Goal: Task Accomplishment & Management: Manage account settings

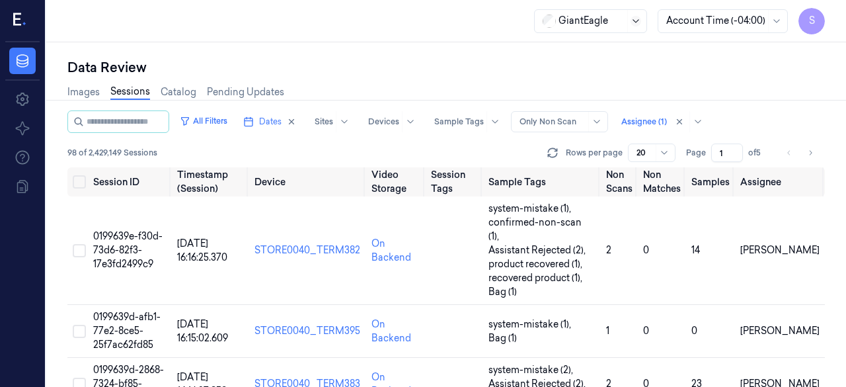
click at [637, 24] on icon at bounding box center [636, 21] width 11 height 11
click at [629, 54] on div "GiantEagle" at bounding box center [590, 50] width 95 height 14
click at [571, 123] on div at bounding box center [553, 122] width 66 height 12
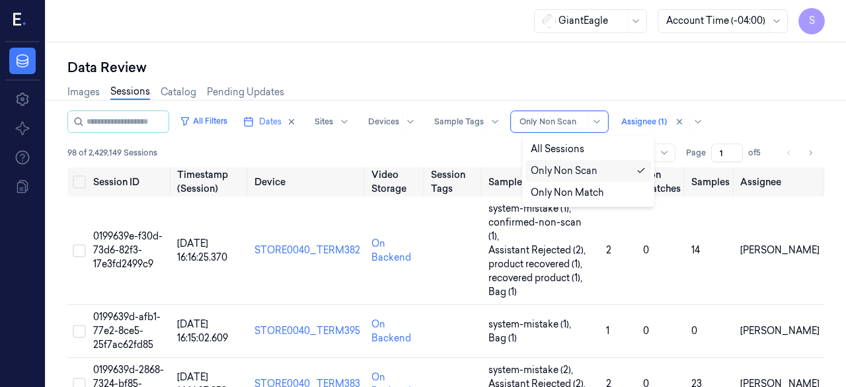
click at [584, 169] on div "Only Non Scan" at bounding box center [564, 171] width 67 height 14
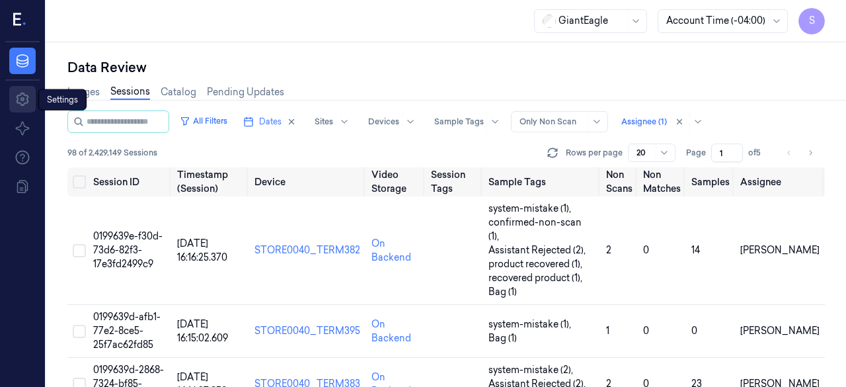
click at [25, 102] on icon at bounding box center [22, 99] width 13 height 13
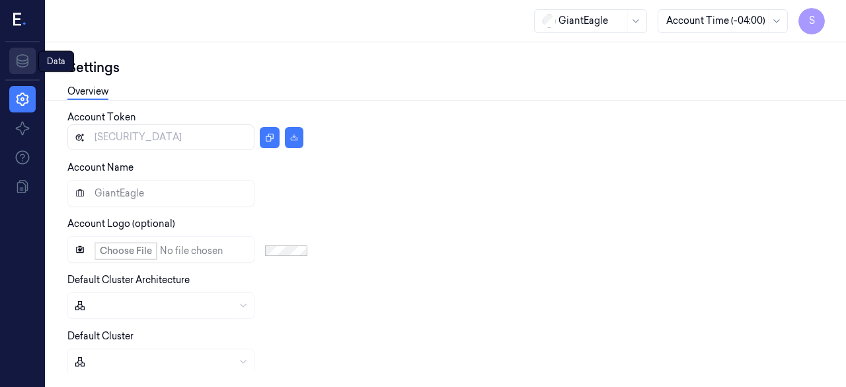
click at [19, 60] on icon at bounding box center [23, 61] width 16 height 16
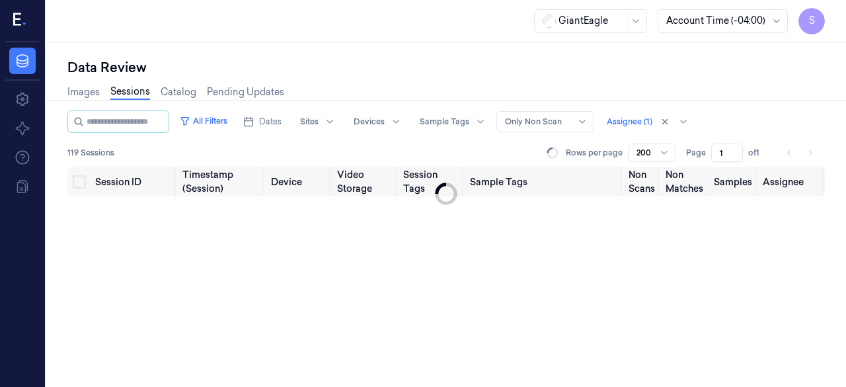
click at [13, 17] on icon at bounding box center [17, 19] width 8 height 13
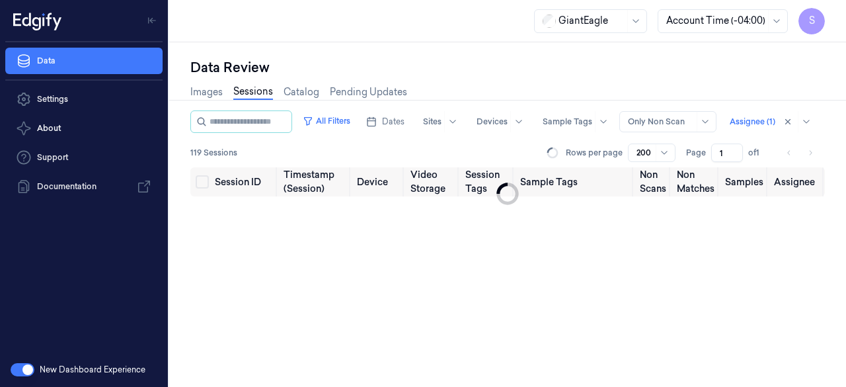
click at [28, 372] on button "button" at bounding box center [23, 369] width 24 height 13
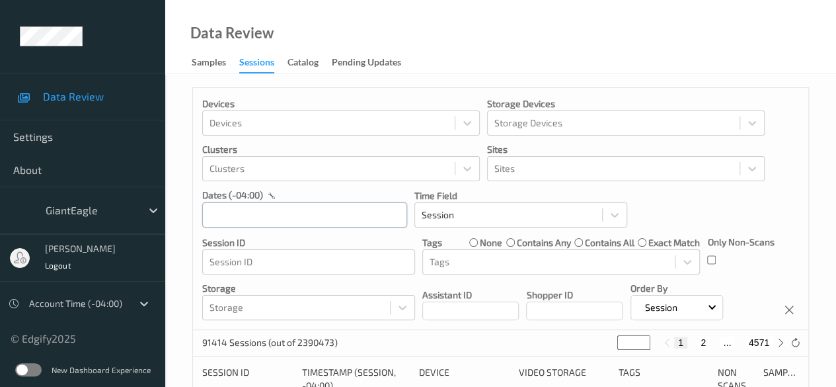
click at [289, 218] on input "text" at bounding box center [304, 214] width 205 height 25
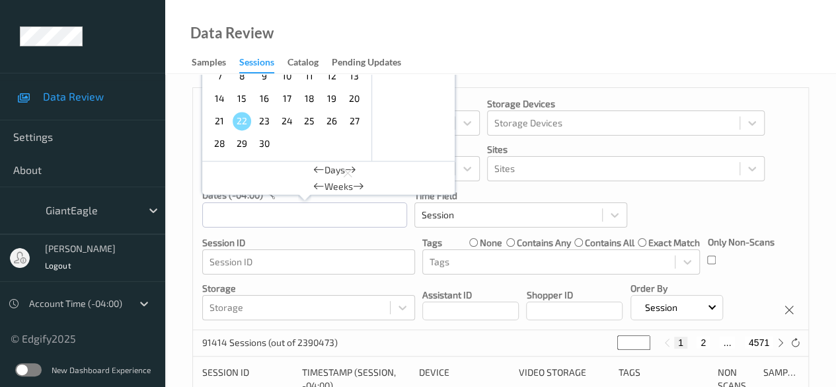
click at [354, 101] on span "20" at bounding box center [354, 98] width 19 height 19
type input "[DATE] 00:00 -> [DATE] 23:59"
click at [413, 237] on p "Session ID" at bounding box center [308, 242] width 213 height 13
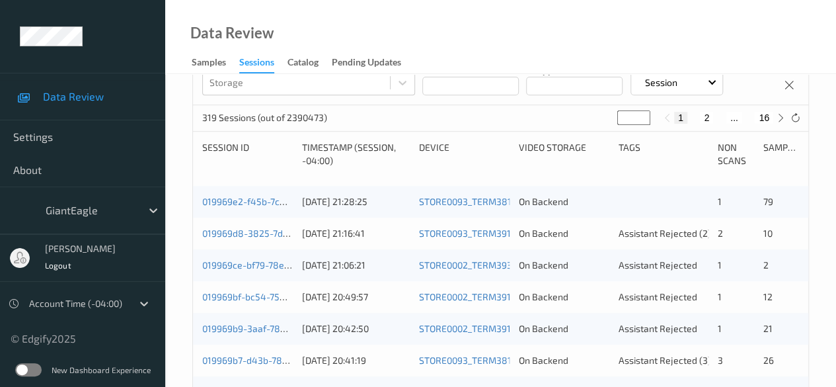
scroll to position [264, 0]
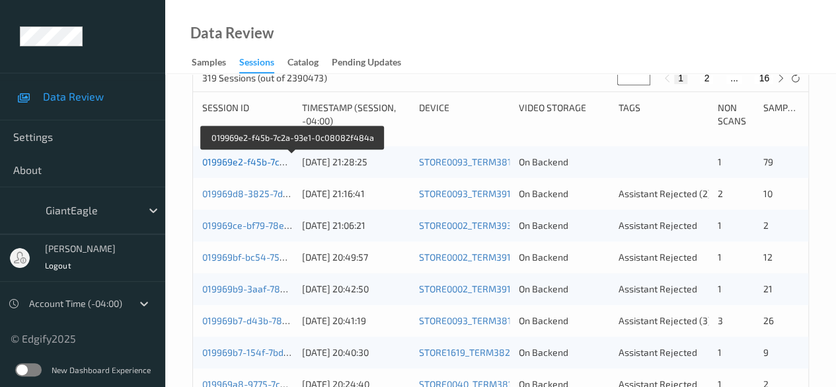
click at [246, 161] on link "019969e2-f45b-7c2a-93e1-0c08082f484a" at bounding box center [292, 161] width 180 height 11
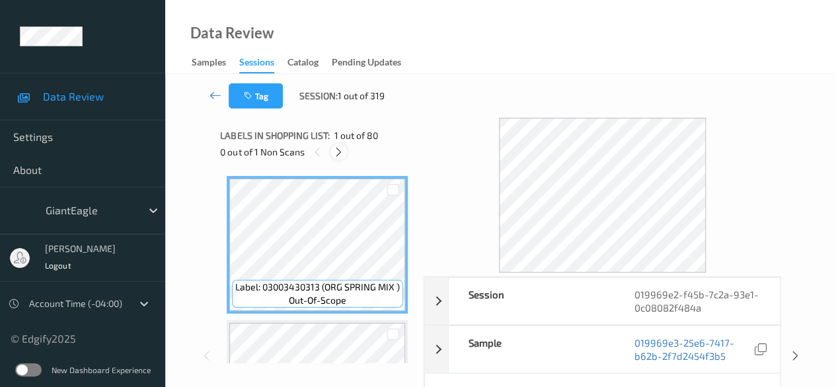
click at [342, 158] on div at bounding box center [339, 151] width 17 height 17
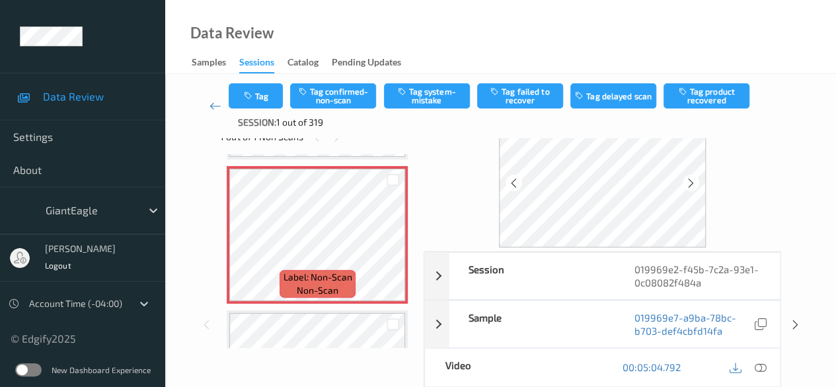
scroll to position [66, 0]
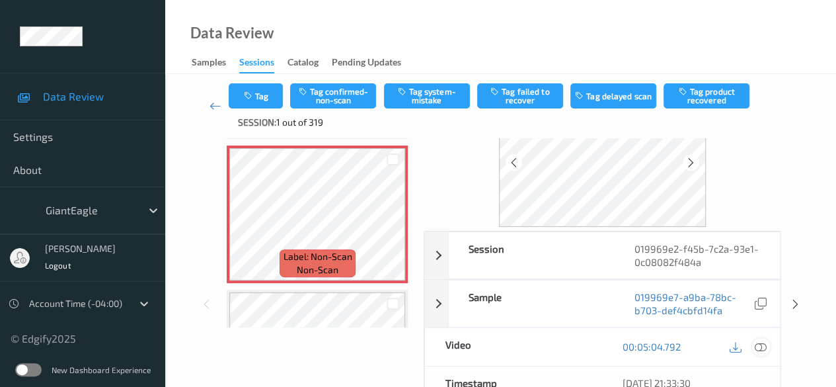
click at [761, 346] on icon at bounding box center [761, 346] width 12 height 12
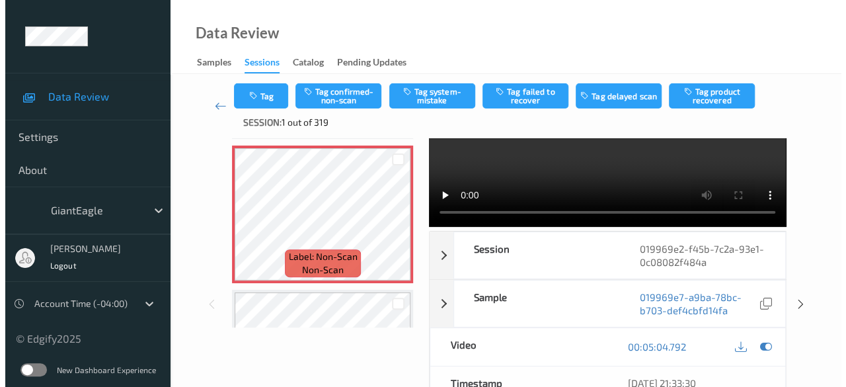
scroll to position [0, 0]
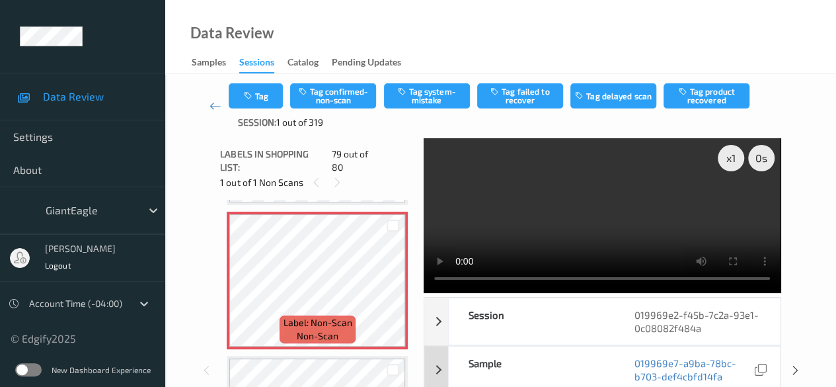
click at [555, 375] on div "Sample" at bounding box center [531, 369] width 165 height 46
click at [436, 97] on button "Tag system-mistake" at bounding box center [427, 95] width 86 height 25
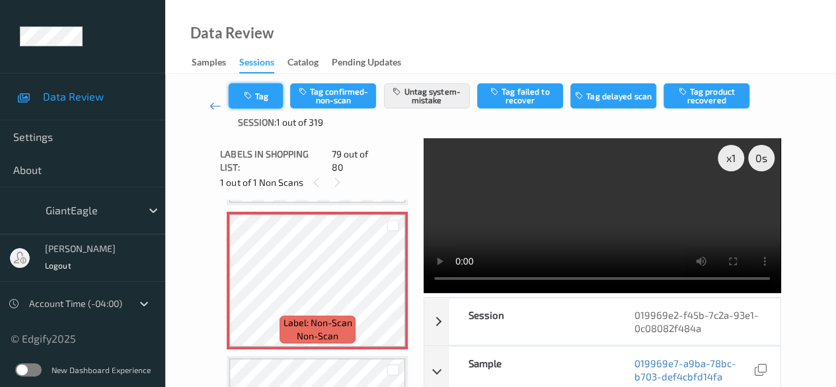
click at [265, 101] on button "Tag" at bounding box center [256, 95] width 54 height 25
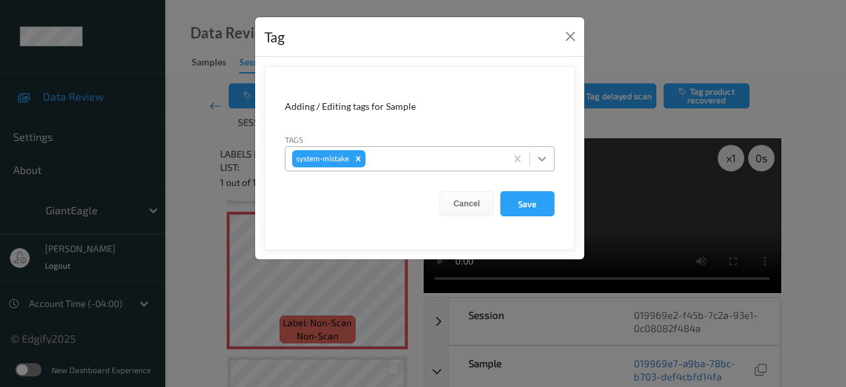
click at [538, 159] on icon at bounding box center [541, 158] width 13 height 13
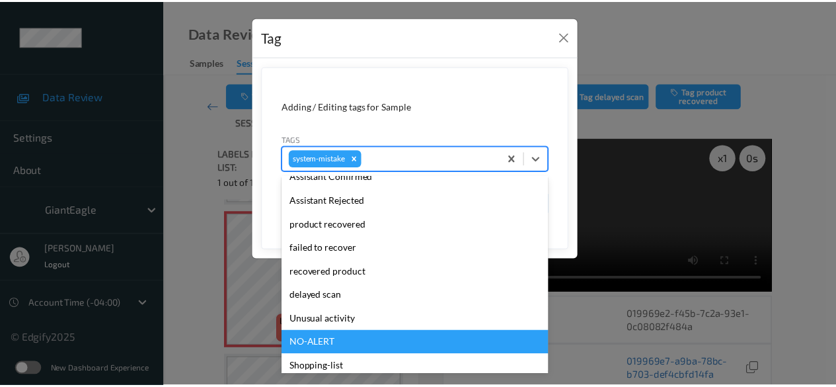
scroll to position [164, 0]
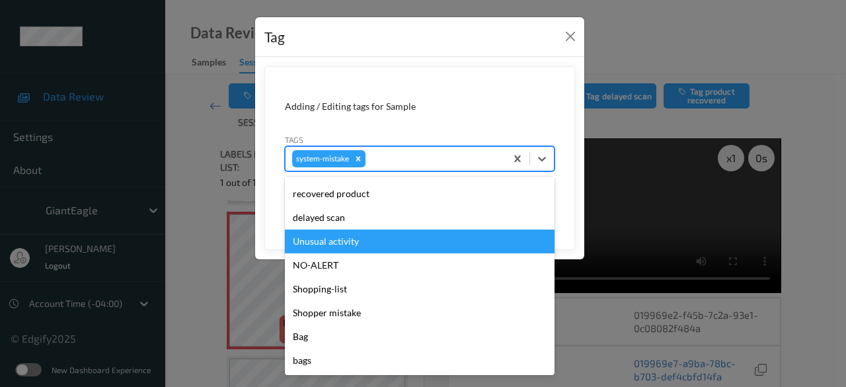
click at [384, 247] on div "Unusual activity" at bounding box center [420, 241] width 270 height 24
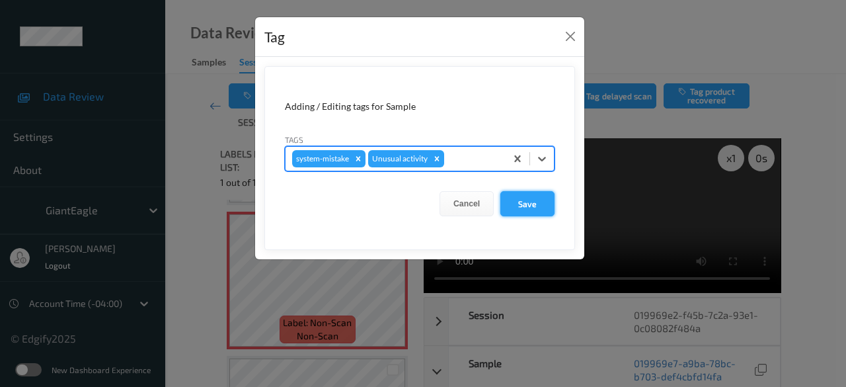
click at [531, 208] on button "Save" at bounding box center [527, 203] width 54 height 25
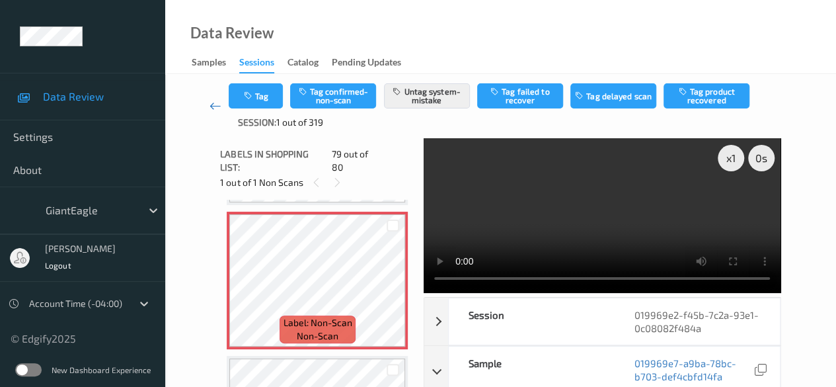
click at [214, 106] on icon at bounding box center [216, 105] width 12 height 13
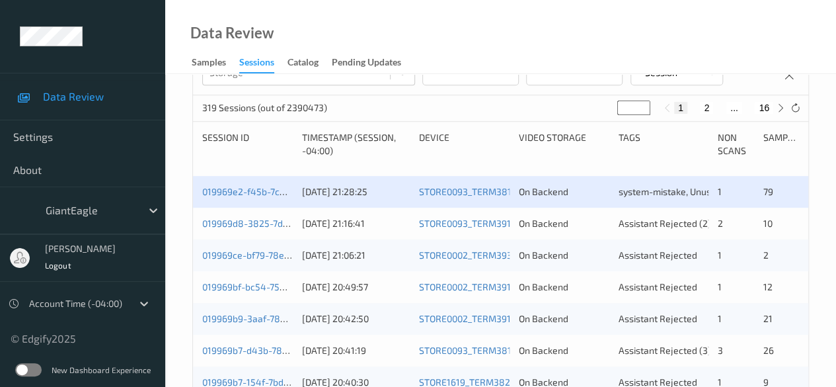
scroll to position [264, 0]
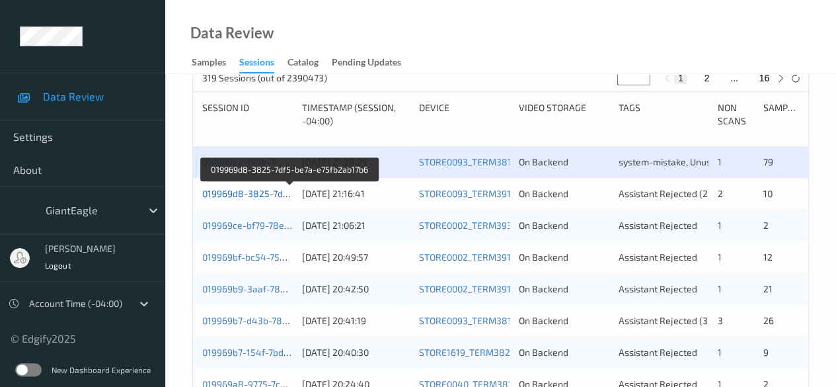
click at [243, 191] on link "019969d8-3825-7df5-be7a-e75fb2ab17b6" at bounding box center [290, 193] width 177 height 11
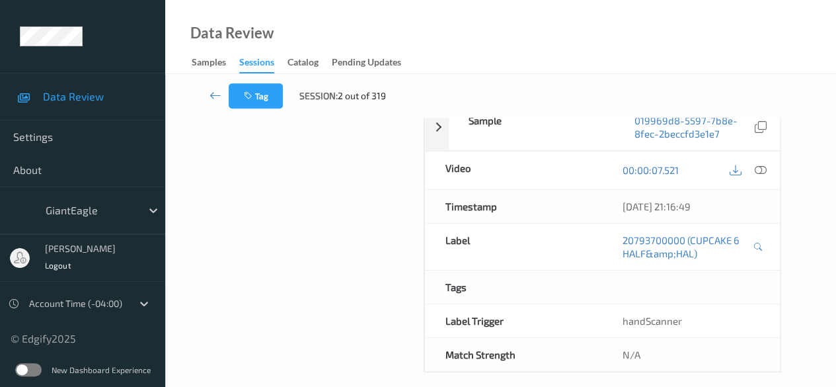
scroll to position [231, 0]
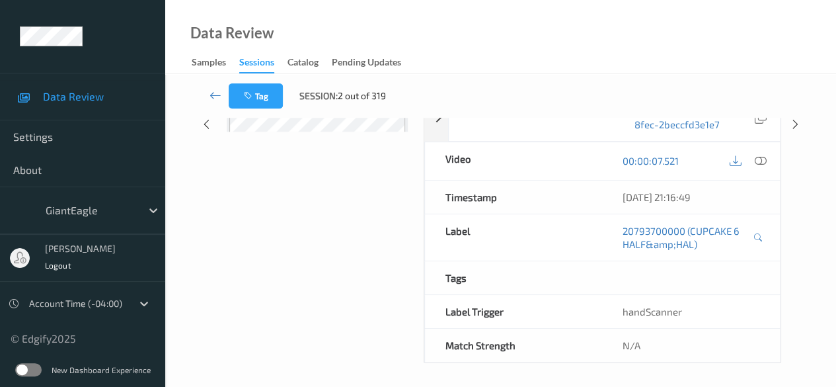
click at [292, 199] on div "Labels in shopping list: 1 out of 12 0 out of 2 Non Scans Label: 20793700000 (C…" at bounding box center [317, 124] width 194 height 477
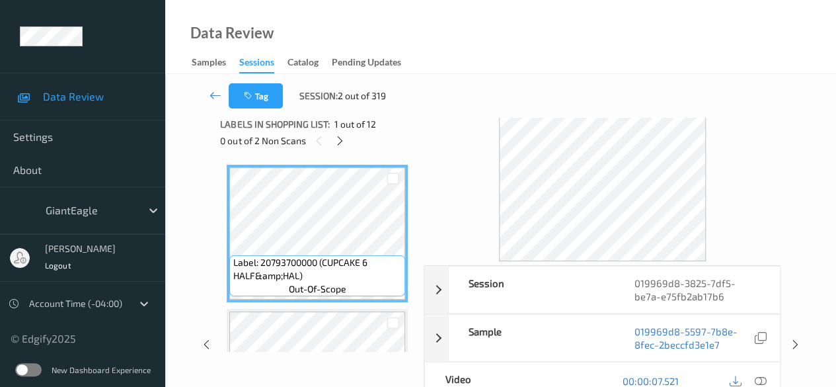
scroll to position [0, 0]
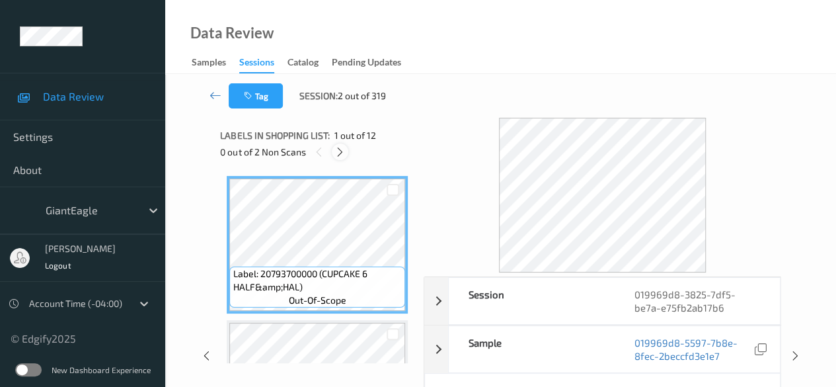
click at [340, 149] on icon at bounding box center [340, 152] width 11 height 12
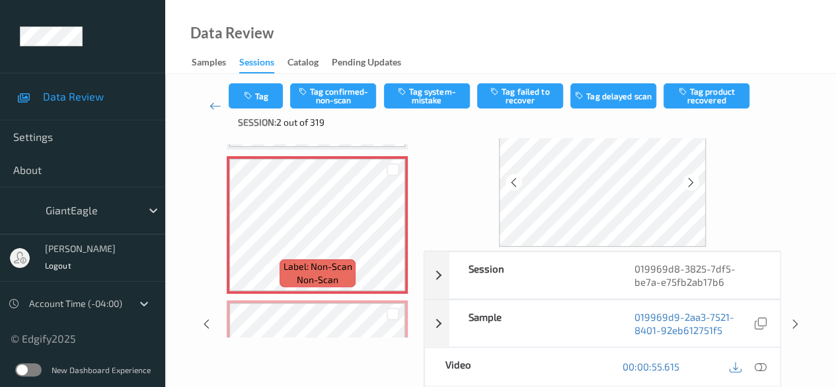
scroll to position [66, 0]
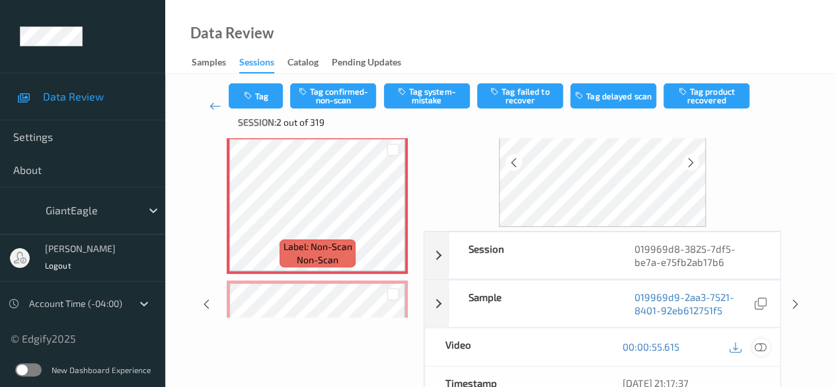
click at [764, 344] on icon at bounding box center [761, 346] width 12 height 12
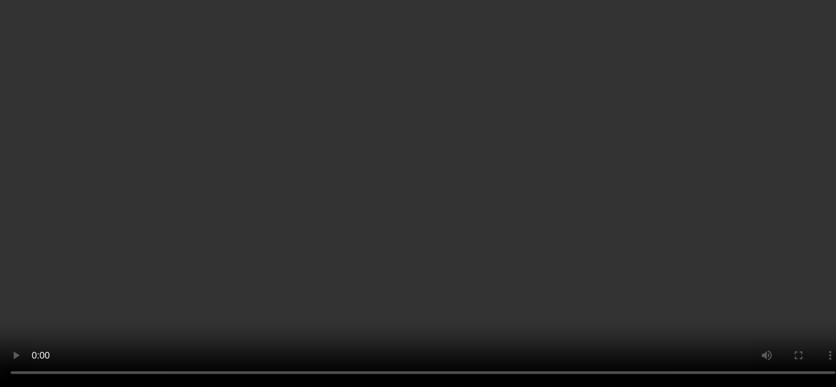
scroll to position [485, 0]
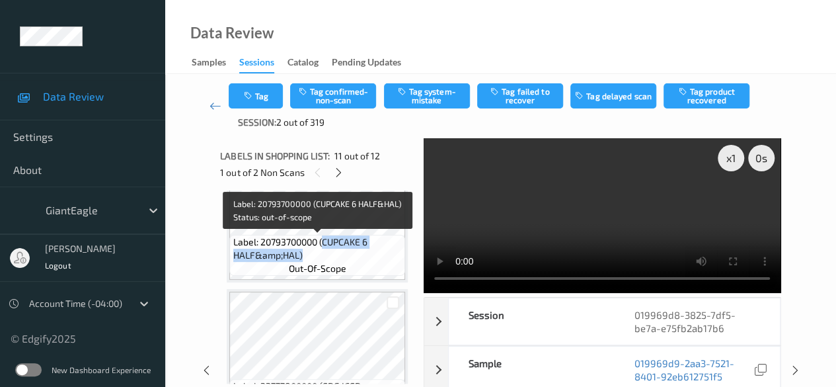
drag, startPoint x: 323, startPoint y: 240, endPoint x: 383, endPoint y: 257, distance: 63.0
click at [383, 257] on span "Label: 20793700000 (CUPCAKE 6 HALF&amp;HAL)" at bounding box center [317, 248] width 169 height 26
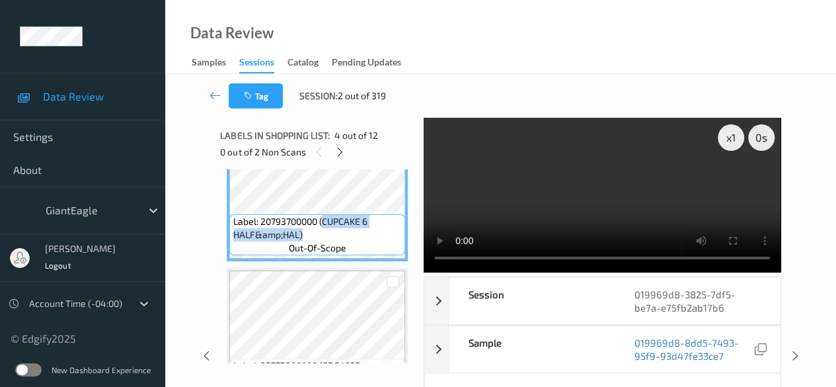
copy span "CUPCAKE 6 HALF&amp;HAL)"
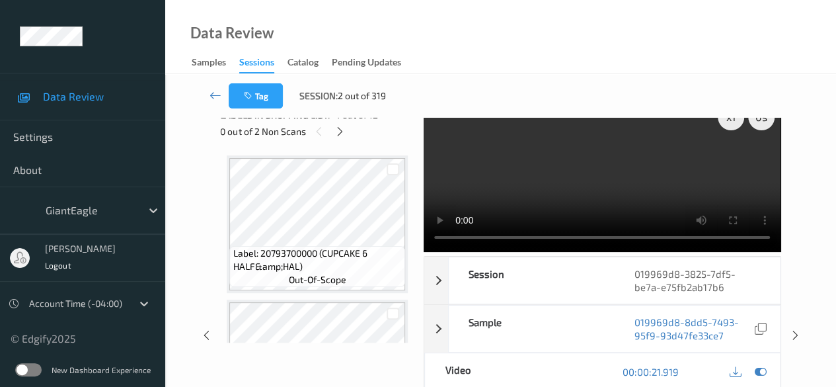
scroll to position [0, 0]
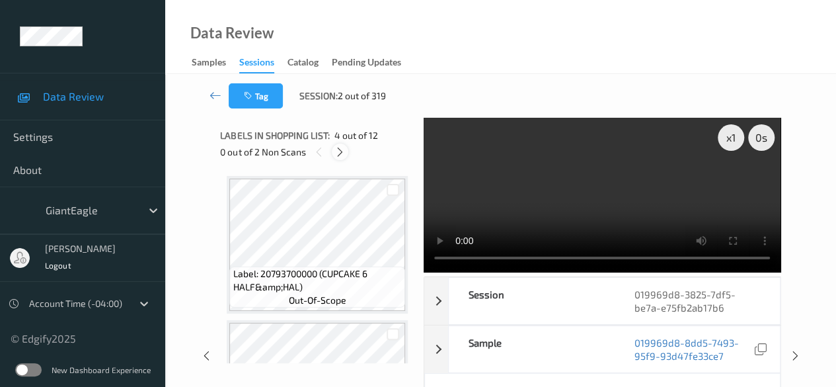
click at [338, 153] on icon at bounding box center [340, 152] width 11 height 12
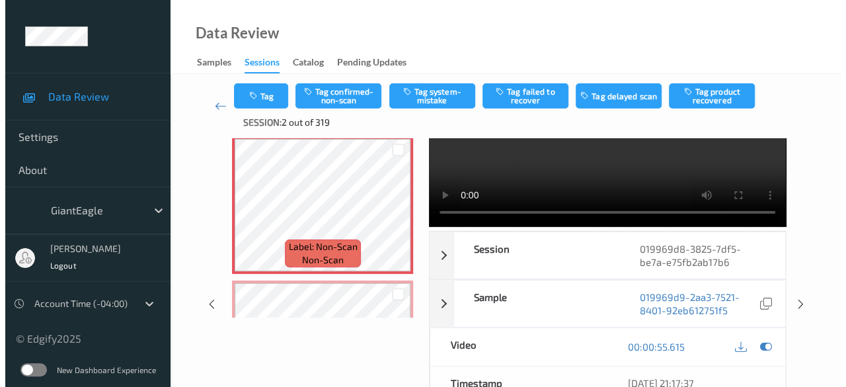
scroll to position [66, 0]
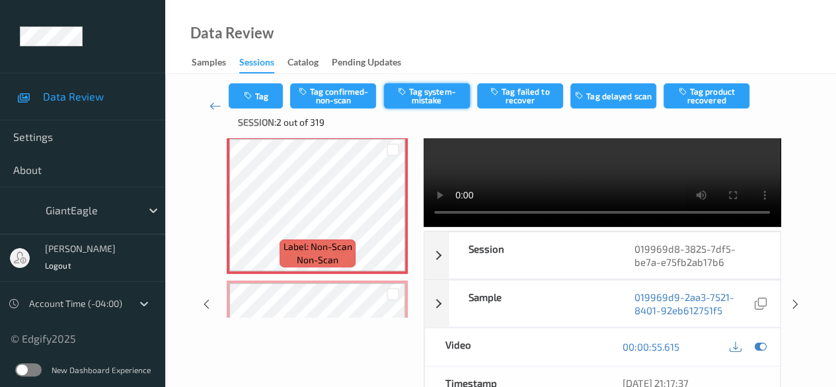
click at [436, 94] on button "Tag system-mistake" at bounding box center [427, 95] width 86 height 25
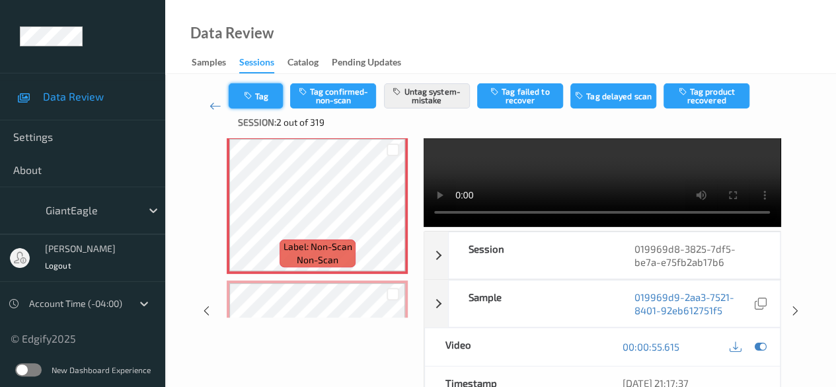
click at [272, 93] on button "Tag" at bounding box center [256, 95] width 54 height 25
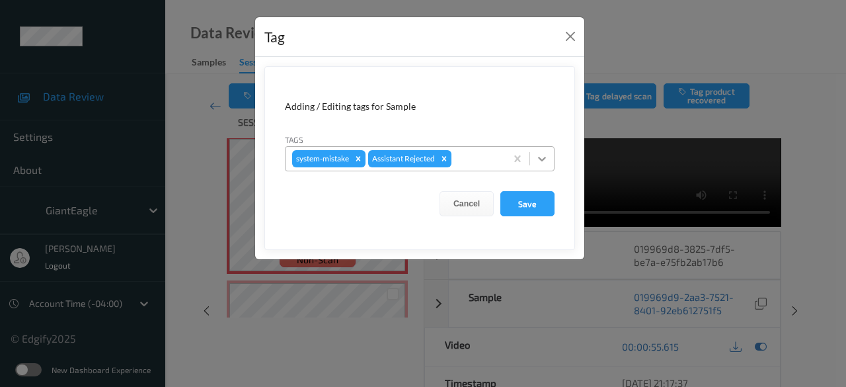
click at [544, 160] on icon at bounding box center [541, 158] width 13 height 13
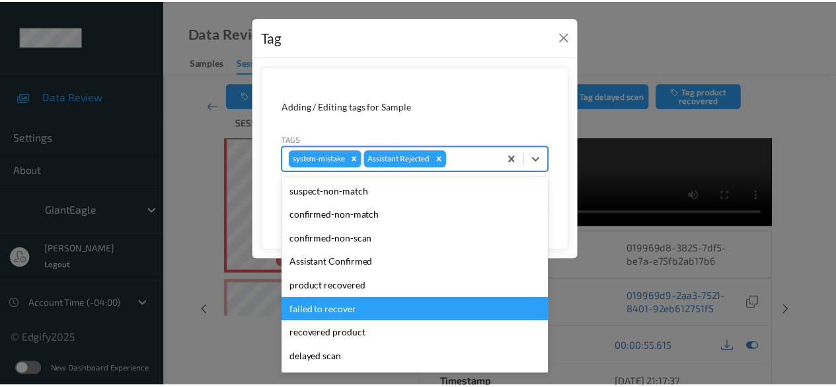
scroll to position [140, 0]
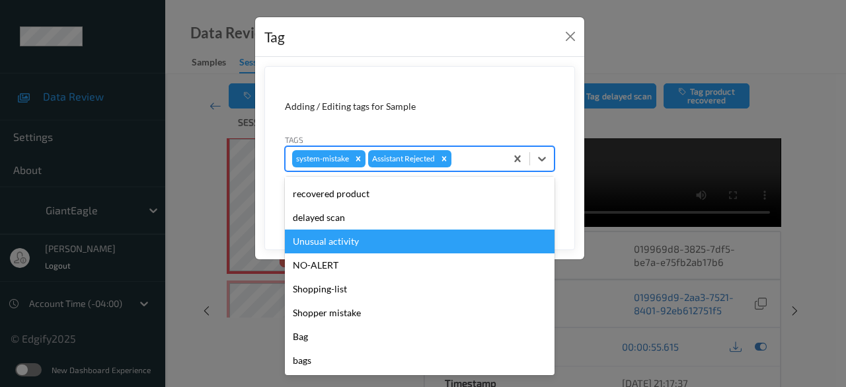
click at [358, 244] on div "Unusual activity" at bounding box center [420, 241] width 270 height 24
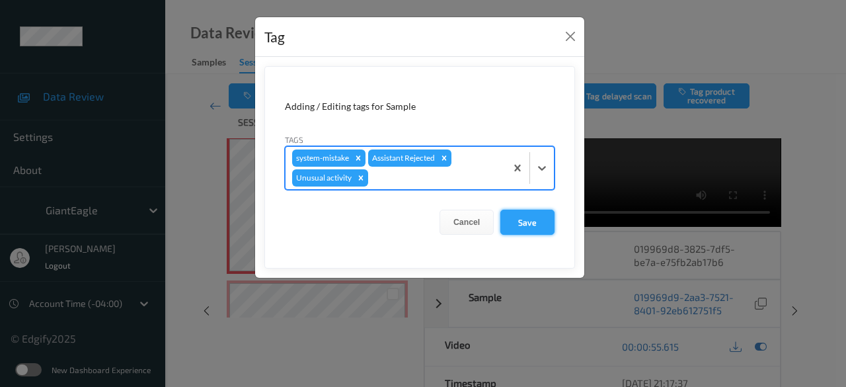
click at [532, 219] on button "Save" at bounding box center [527, 222] width 54 height 25
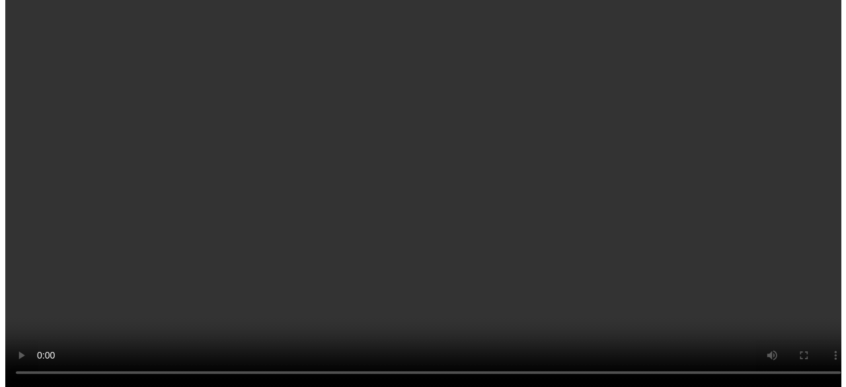
scroll to position [1542, 0]
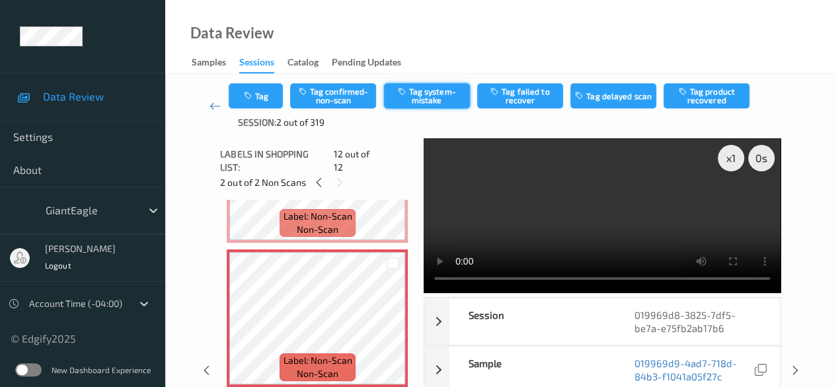
click at [410, 93] on button "Tag system-mistake" at bounding box center [427, 95] width 86 height 25
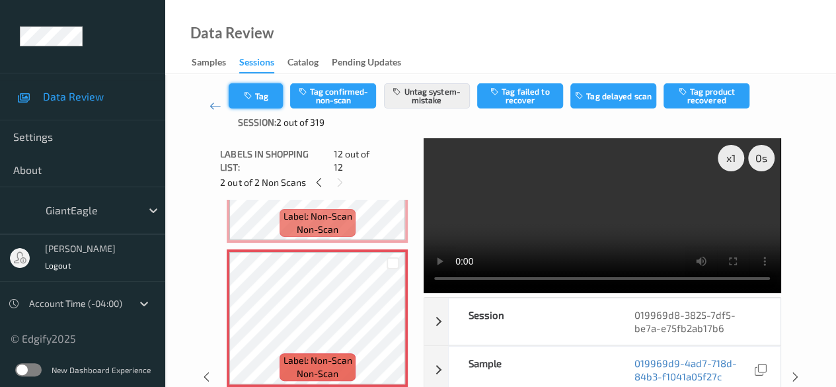
click at [266, 97] on button "Tag" at bounding box center [256, 95] width 54 height 25
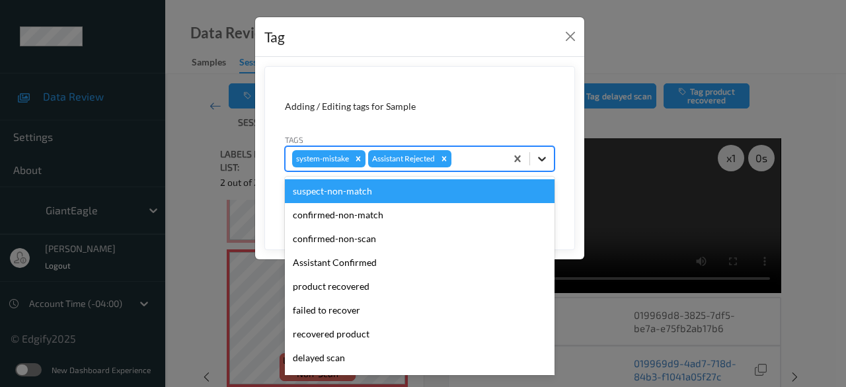
click at [537, 159] on icon at bounding box center [541, 158] width 13 height 13
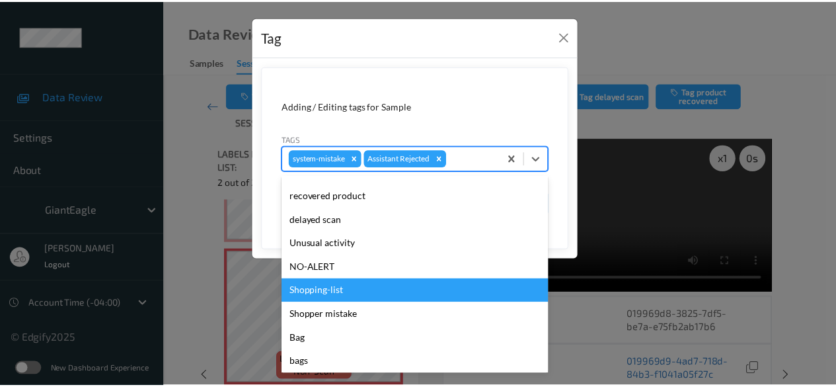
scroll to position [140, 0]
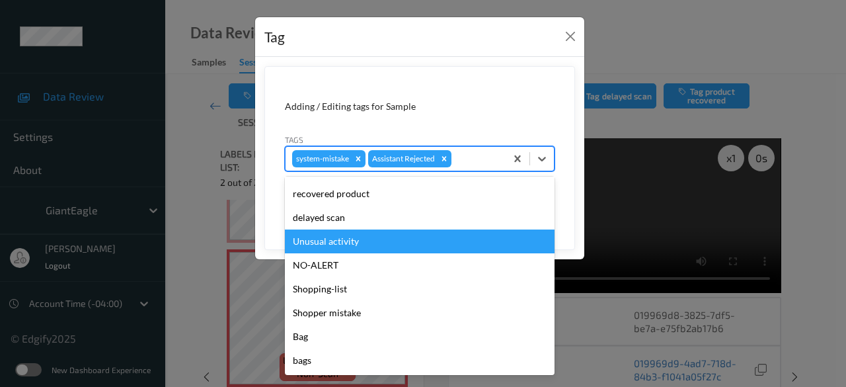
click at [362, 243] on div "Unusual activity" at bounding box center [420, 241] width 270 height 24
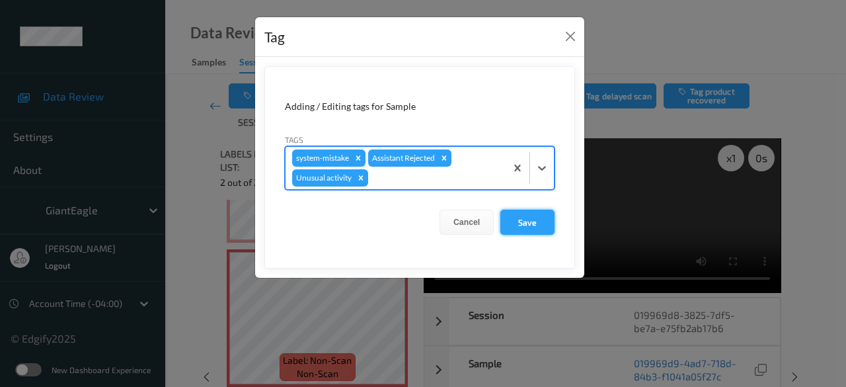
click at [526, 219] on button "Save" at bounding box center [527, 222] width 54 height 25
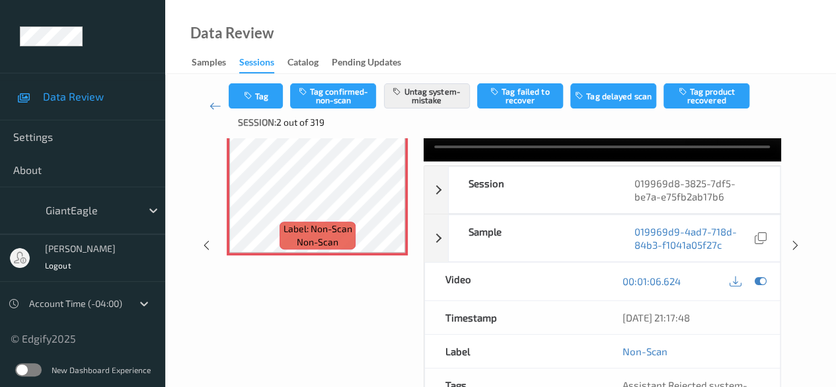
scroll to position [132, 0]
click at [212, 104] on icon at bounding box center [216, 105] width 12 height 13
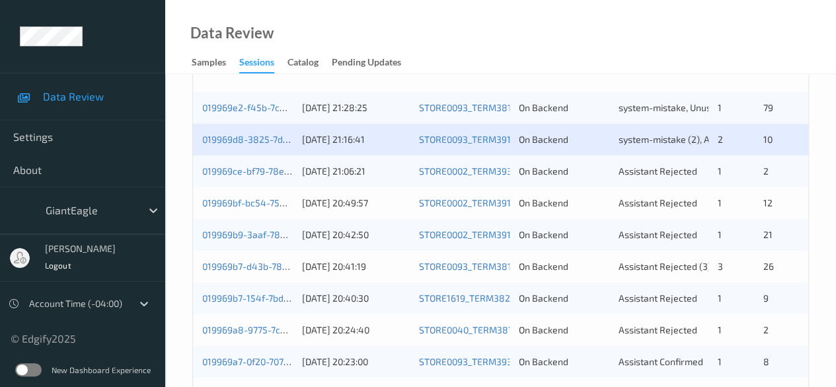
scroll to position [331, 0]
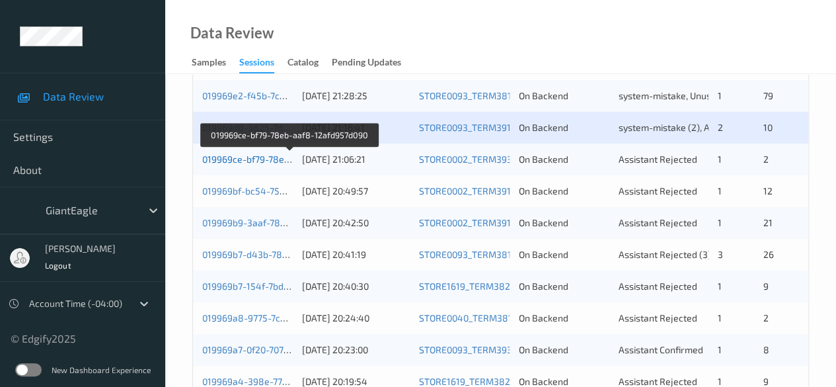
click at [245, 158] on link "019969ce-bf79-78eb-aaf8-12afd957d090" at bounding box center [289, 158] width 175 height 11
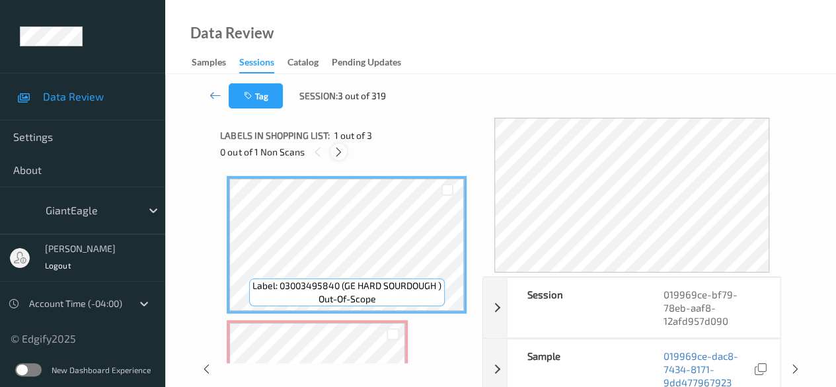
click at [336, 157] on icon at bounding box center [338, 152] width 11 height 12
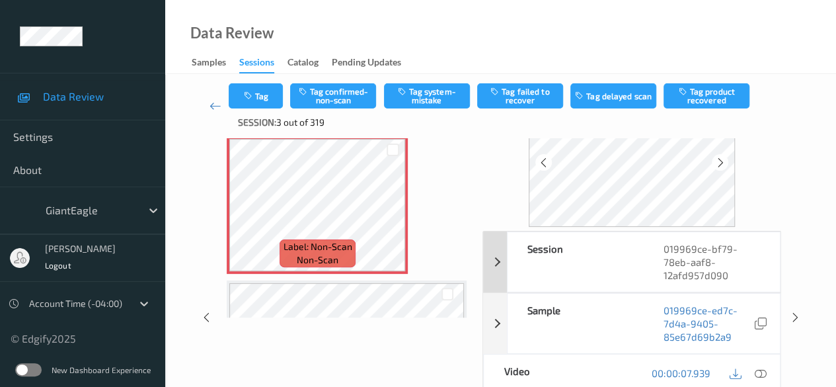
scroll to position [198, 0]
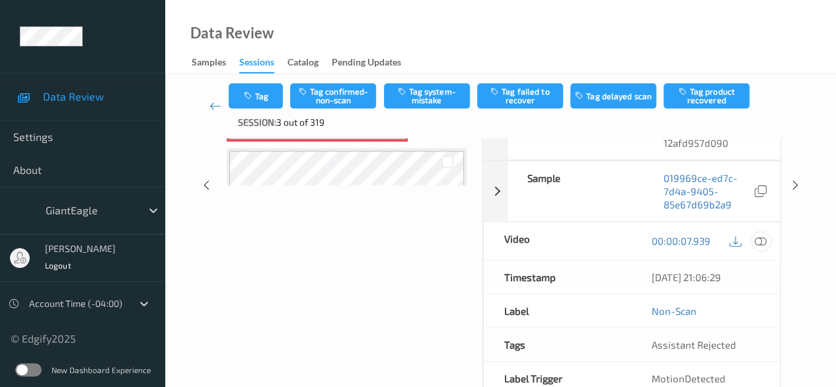
click at [759, 240] on icon at bounding box center [761, 241] width 12 height 12
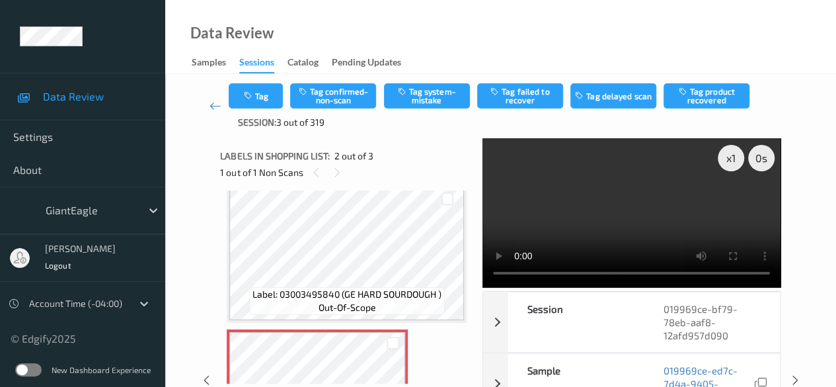
scroll to position [0, 0]
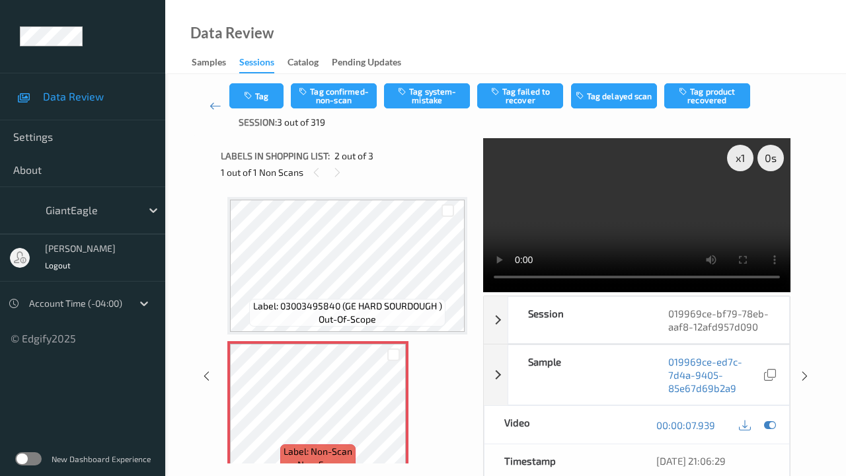
click at [483, 292] on video at bounding box center [636, 214] width 307 height 153
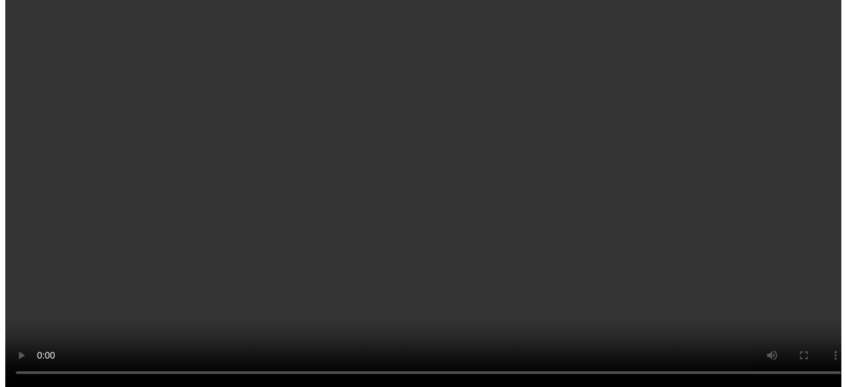
scroll to position [132, 0]
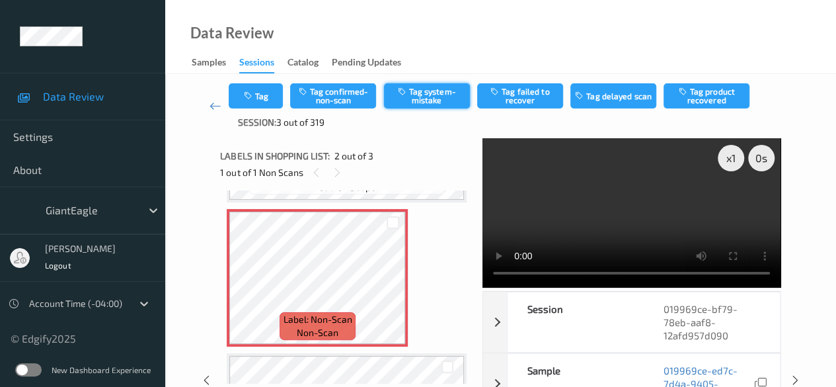
click at [434, 100] on button "Tag system-mistake" at bounding box center [427, 95] width 86 height 25
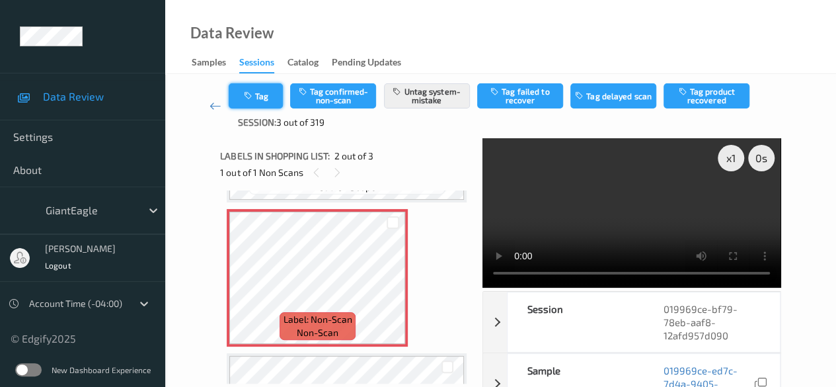
click at [267, 100] on button "Tag" at bounding box center [256, 95] width 54 height 25
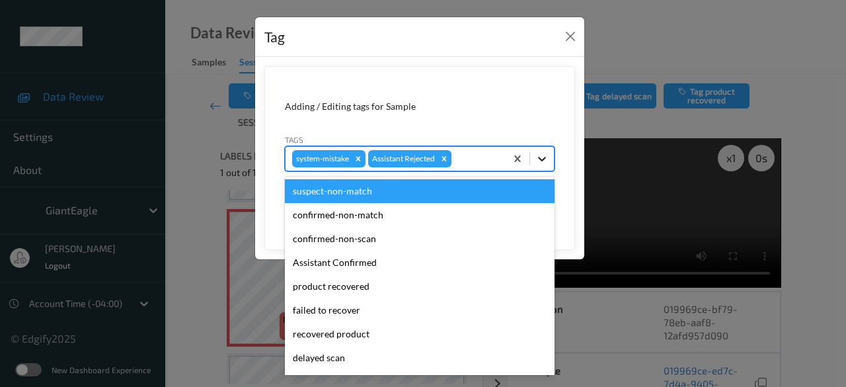
click at [541, 161] on icon at bounding box center [541, 158] width 13 height 13
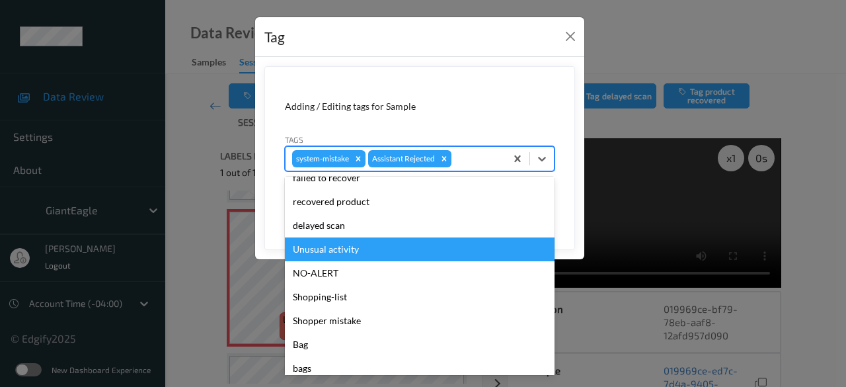
click at [362, 252] on div "Unusual activity" at bounding box center [420, 249] width 270 height 24
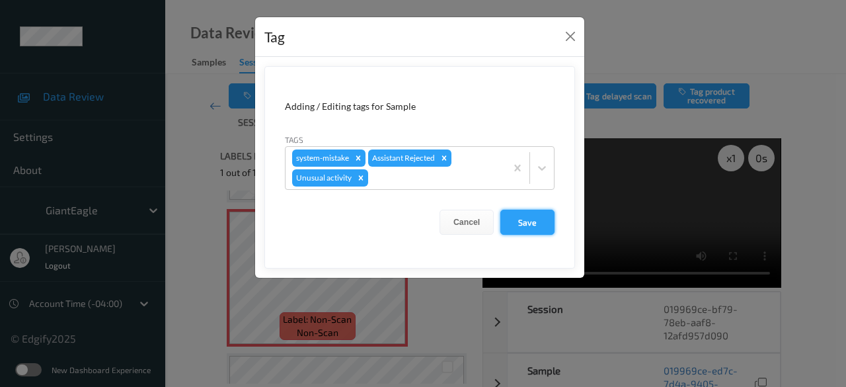
click at [526, 220] on button "Save" at bounding box center [527, 222] width 54 height 25
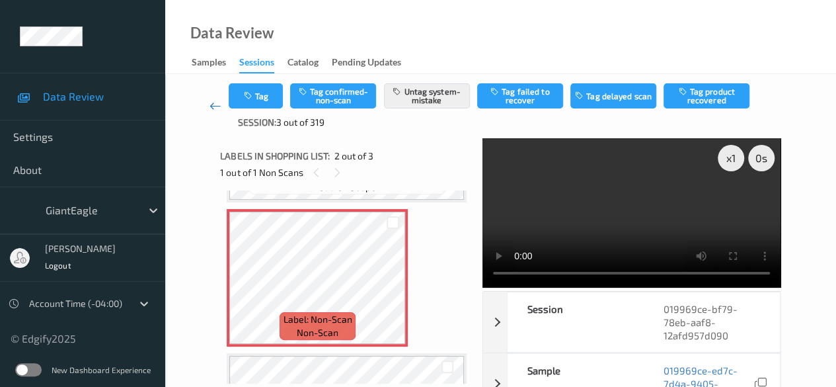
click at [215, 101] on icon at bounding box center [216, 105] width 12 height 13
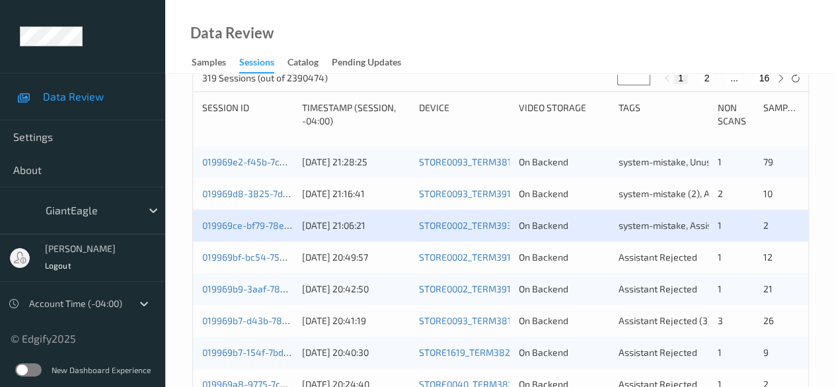
scroll to position [331, 0]
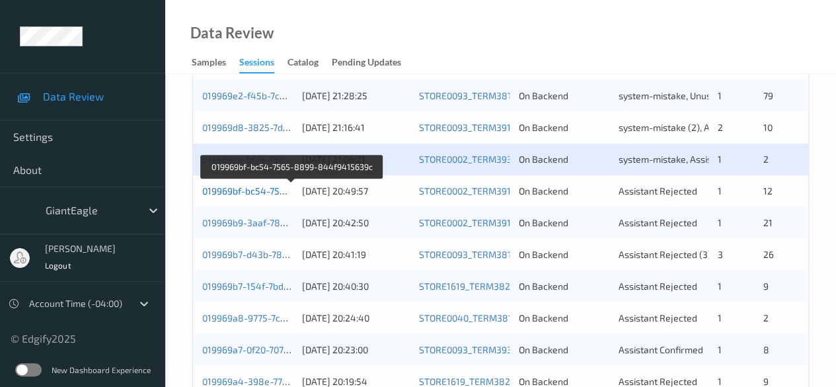
click at [238, 189] on link "019969bf-bc54-7565-8899-844f9415639c" at bounding box center [292, 190] width 180 height 11
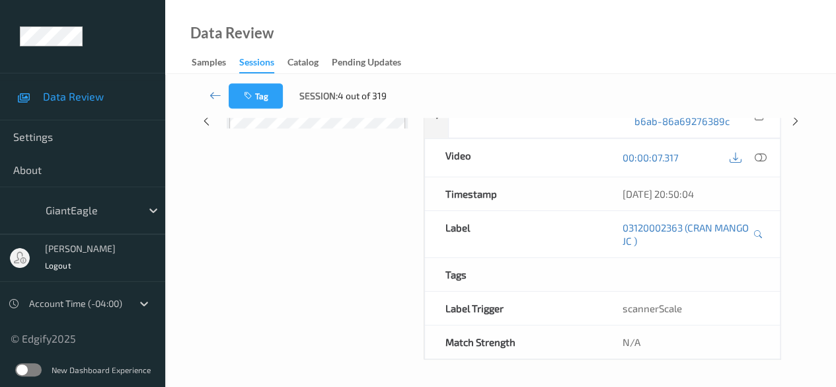
scroll to position [231, 0]
